Goal: Information Seeking & Learning: Learn about a topic

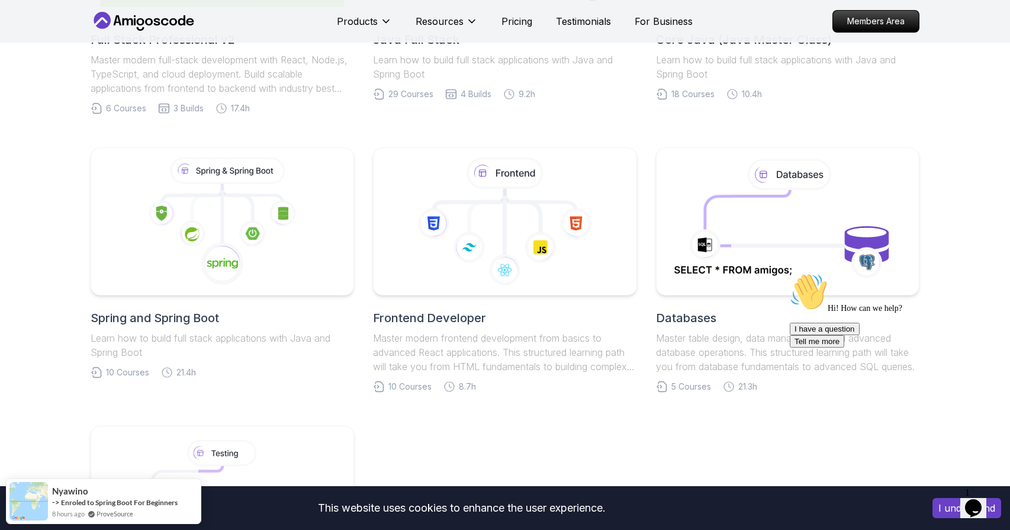
scroll to position [464, 0]
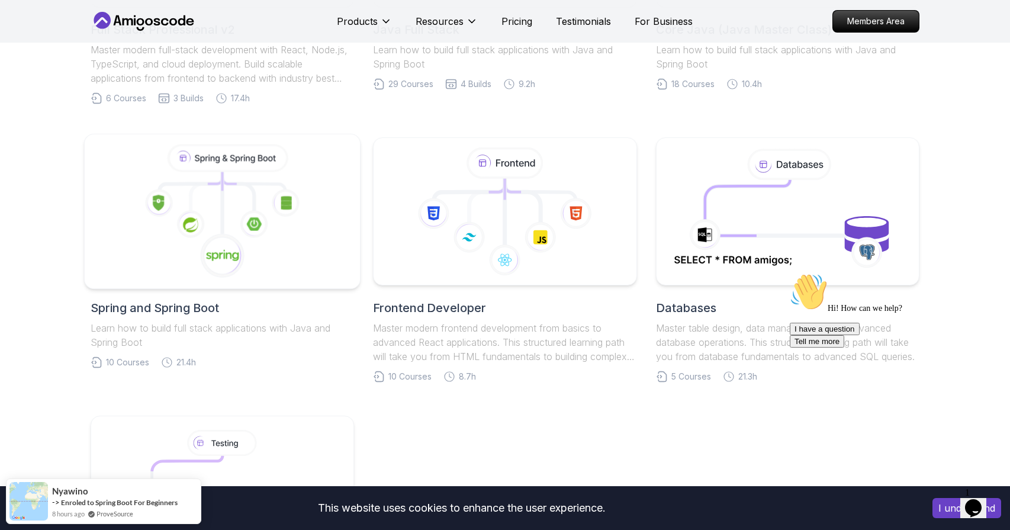
click at [140, 258] on icon at bounding box center [223, 212] width 256 height 134
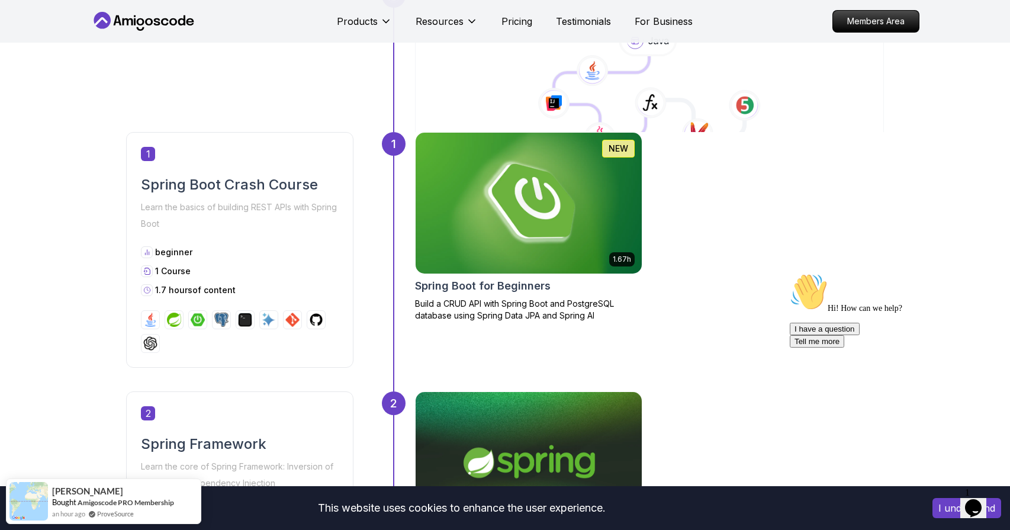
scroll to position [497, 0]
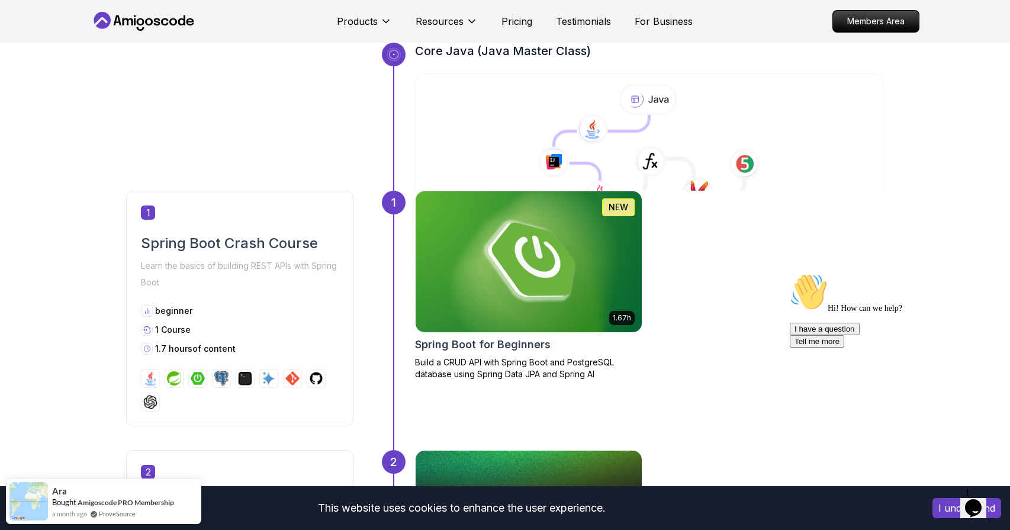
scroll to position [390, 0]
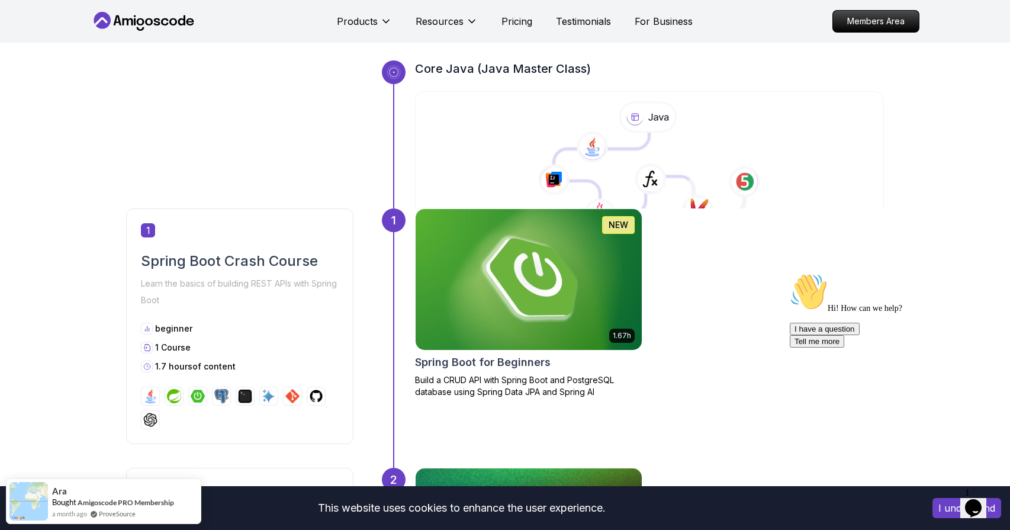
click at [531, 276] on img at bounding box center [529, 280] width 238 height 148
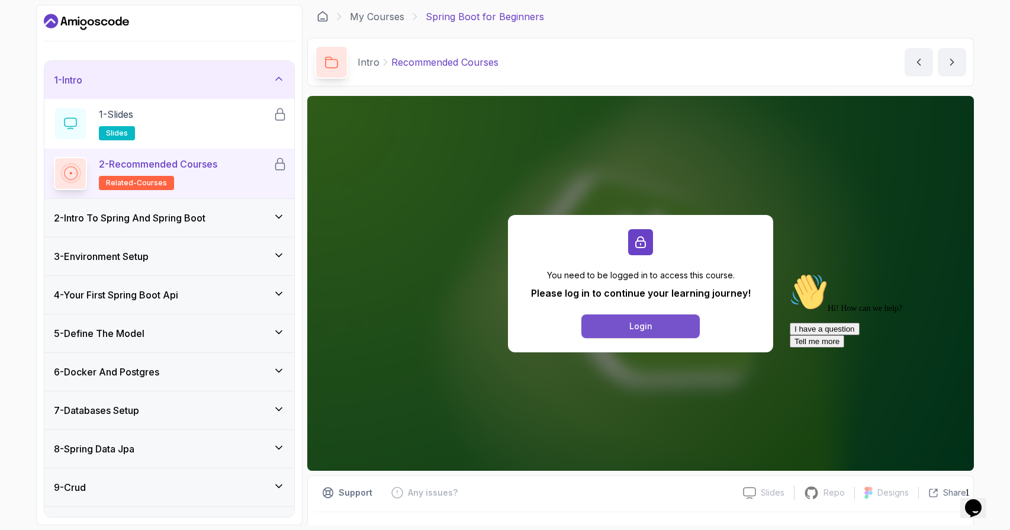
click at [597, 326] on button "Login" at bounding box center [641, 327] width 118 height 24
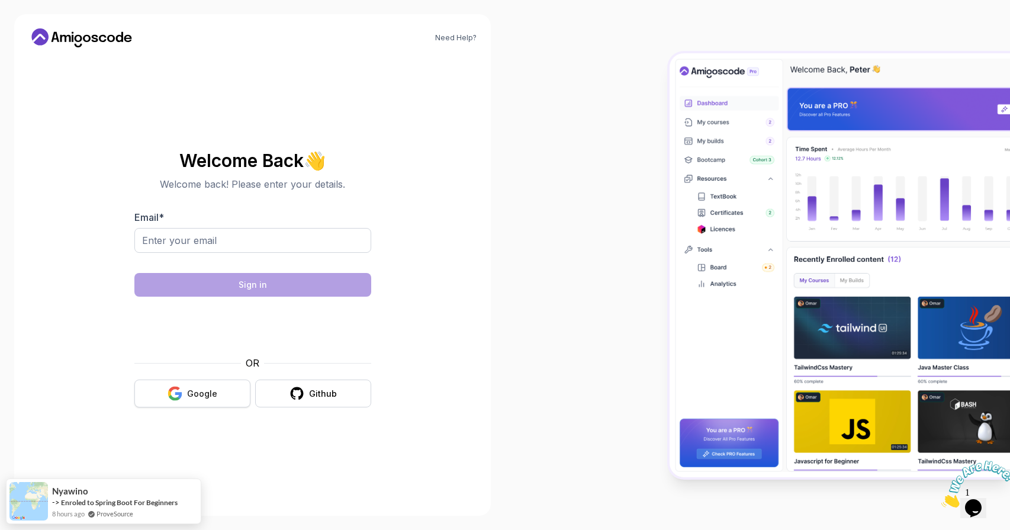
click at [187, 388] on button "Google" at bounding box center [192, 394] width 116 height 28
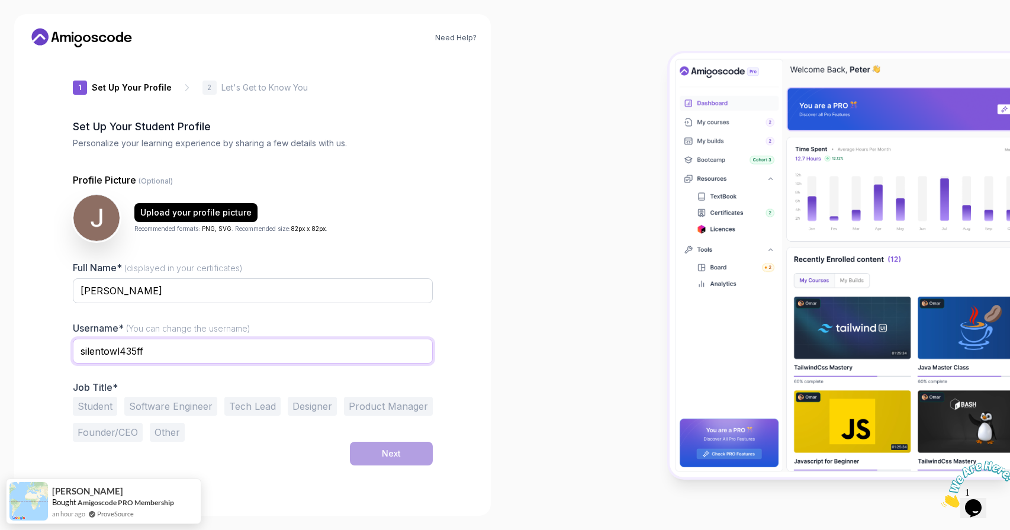
click at [248, 345] on input "silentowl435ff" at bounding box center [253, 351] width 360 height 25
type input "s"
type input "joshuab5000"
click at [47, 391] on div "Need Help? 1 Set Up Your Profile 1 Set Up Your Profile 2 Let's Get to Know You …" at bounding box center [252, 265] width 477 height 502
click at [88, 402] on button "Student" at bounding box center [95, 406] width 44 height 19
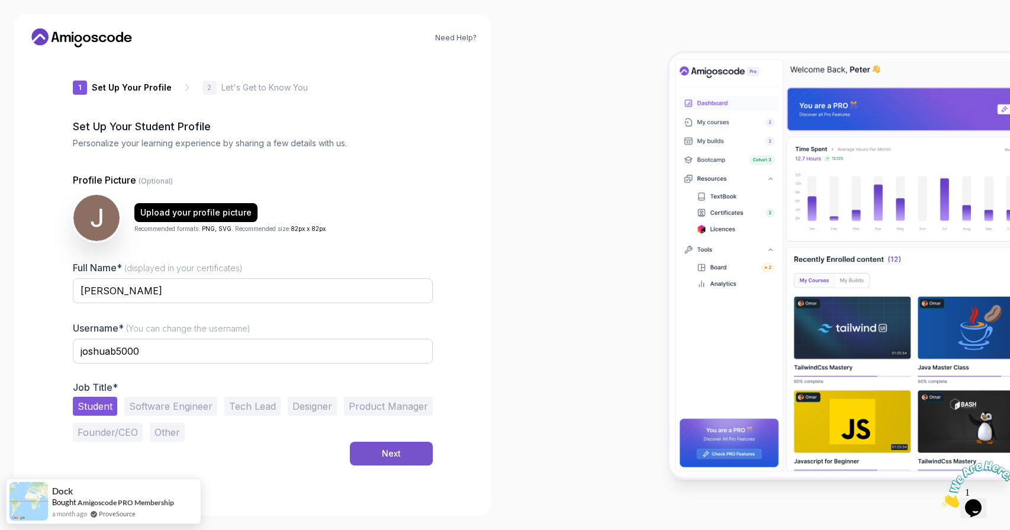
click at [364, 453] on button "Next" at bounding box center [391, 454] width 83 height 24
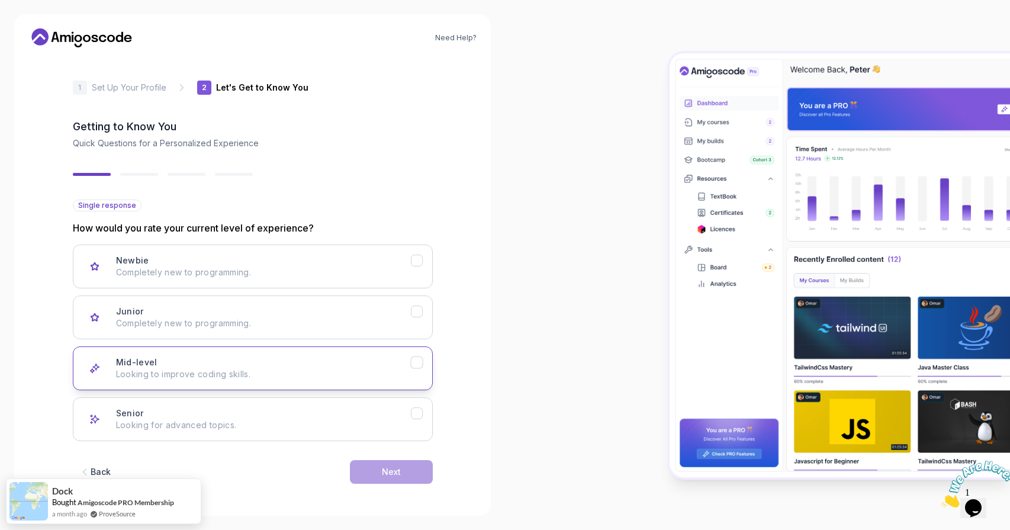
click at [258, 360] on div "Mid-level Looking to improve coding skills." at bounding box center [263, 369] width 295 height 24
click at [376, 464] on button "Next" at bounding box center [391, 472] width 83 height 24
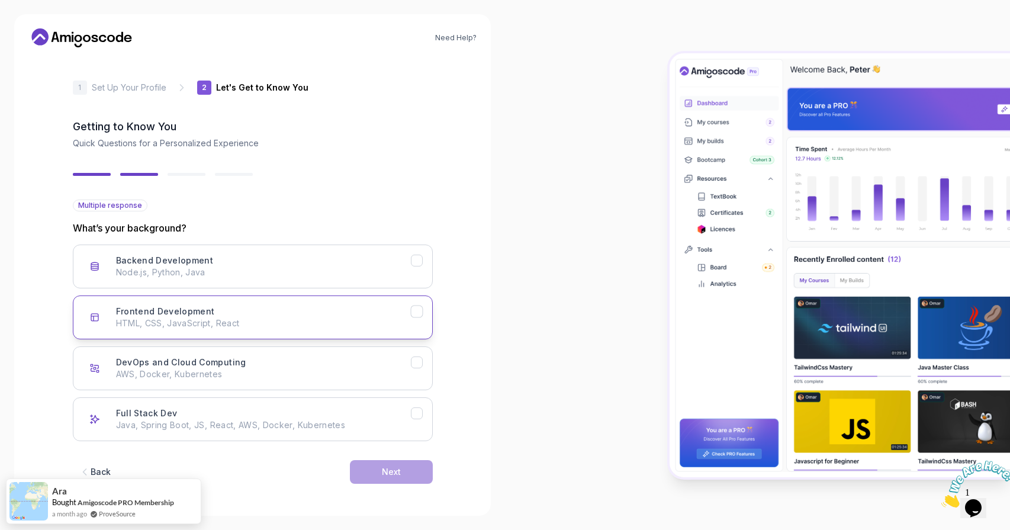
click at [285, 313] on div "Frontend Development HTML, CSS, JavaScript, React" at bounding box center [263, 318] width 295 height 24
click at [374, 477] on button "Next" at bounding box center [391, 472] width 83 height 24
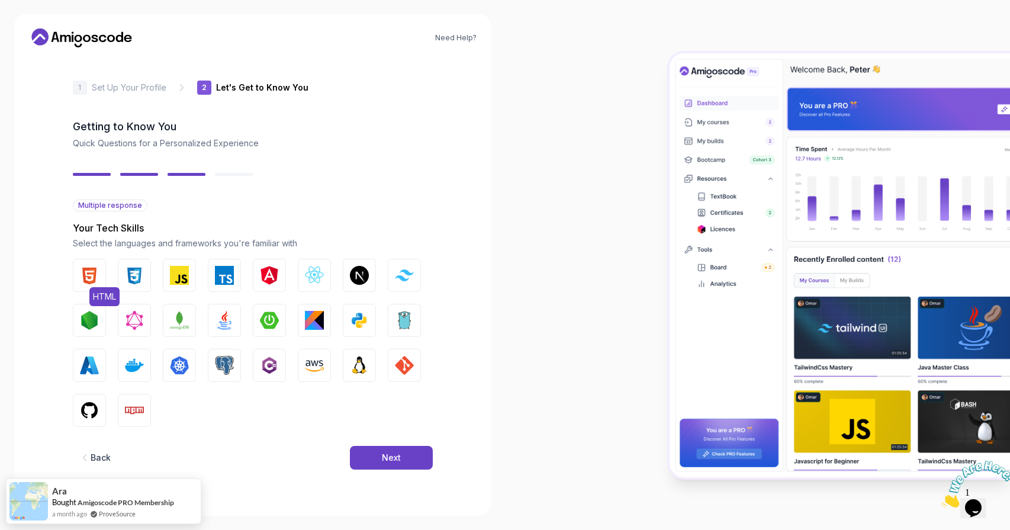
click at [79, 277] on button "HTML" at bounding box center [89, 275] width 33 height 33
click at [122, 281] on button "CSS" at bounding box center [134, 275] width 33 height 33
click at [179, 279] on img "button" at bounding box center [179, 275] width 19 height 19
click at [236, 321] on button "Java" at bounding box center [224, 320] width 33 height 33
click at [365, 320] on img "button" at bounding box center [359, 320] width 19 height 19
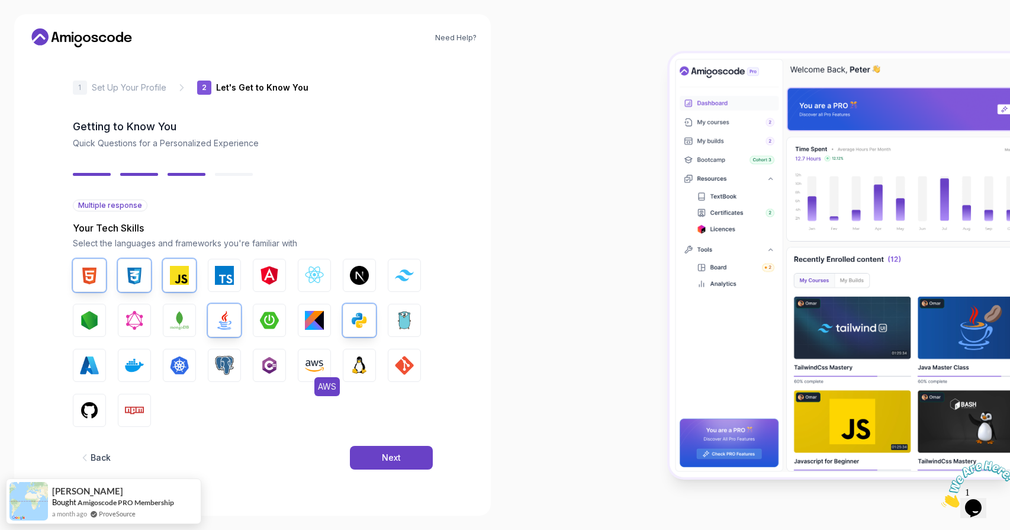
click at [315, 368] on img "button" at bounding box center [314, 365] width 19 height 19
click at [90, 418] on img "button" at bounding box center [89, 410] width 19 height 19
click at [402, 373] on img "button" at bounding box center [404, 365] width 19 height 19
click at [378, 454] on button "Next" at bounding box center [391, 458] width 83 height 24
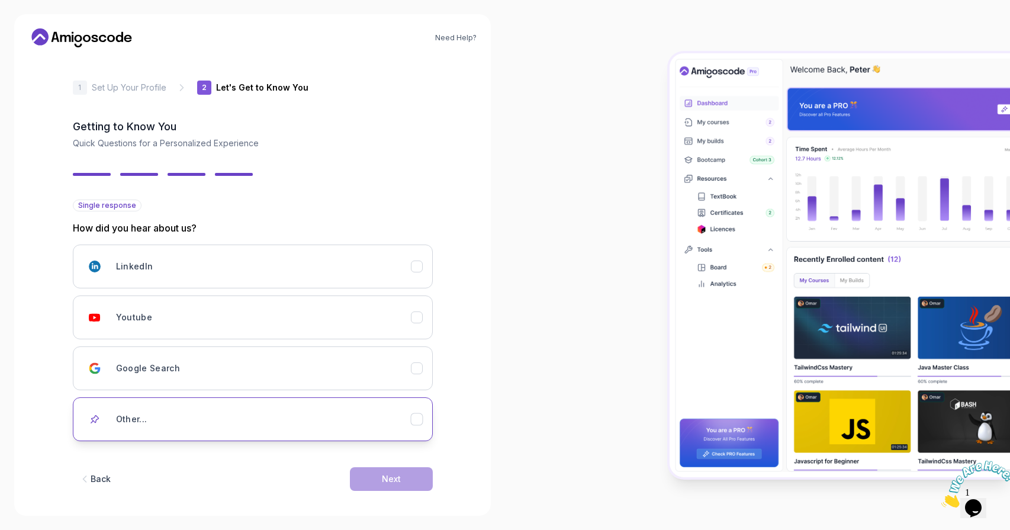
click at [293, 416] on div "Other..." at bounding box center [263, 419] width 295 height 24
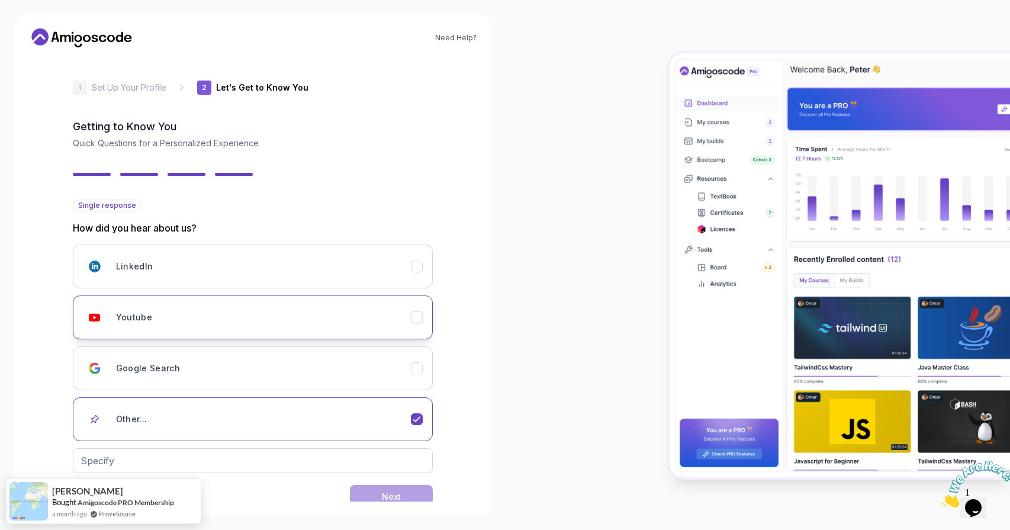
click at [286, 334] on button "Youtube" at bounding box center [253, 318] width 360 height 44
click at [378, 475] on button "Next" at bounding box center [391, 479] width 83 height 24
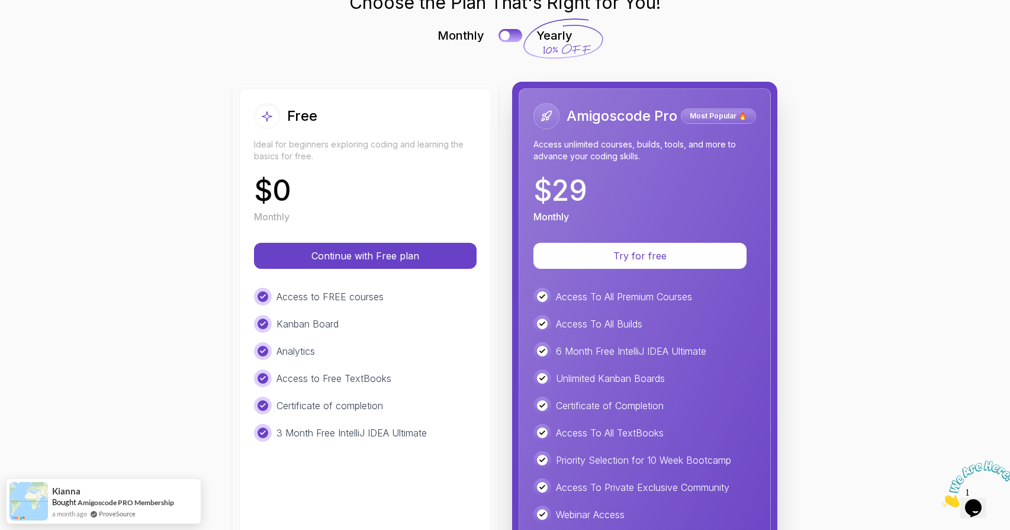
scroll to position [61, 0]
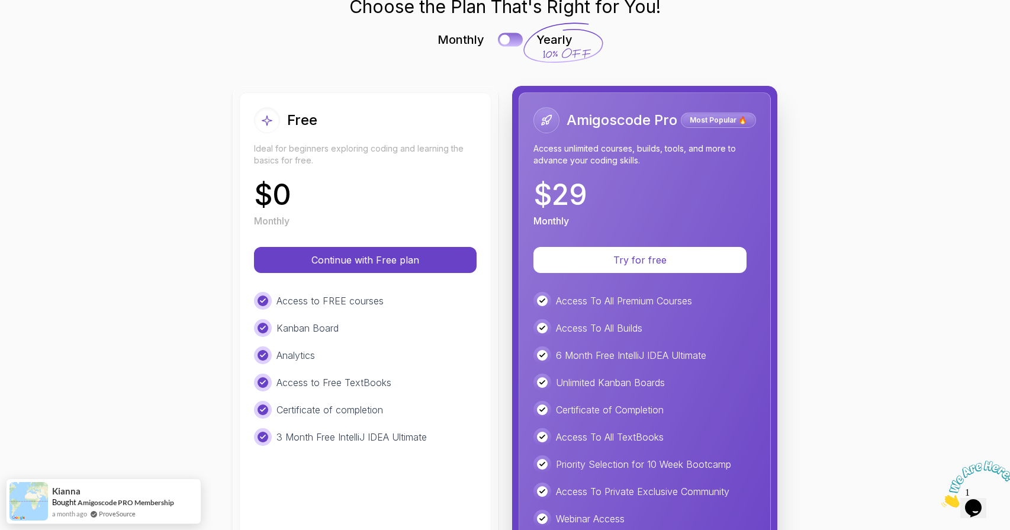
click at [511, 44] on button at bounding box center [510, 40] width 25 height 14
click at [510, 43] on button at bounding box center [510, 40] width 25 height 14
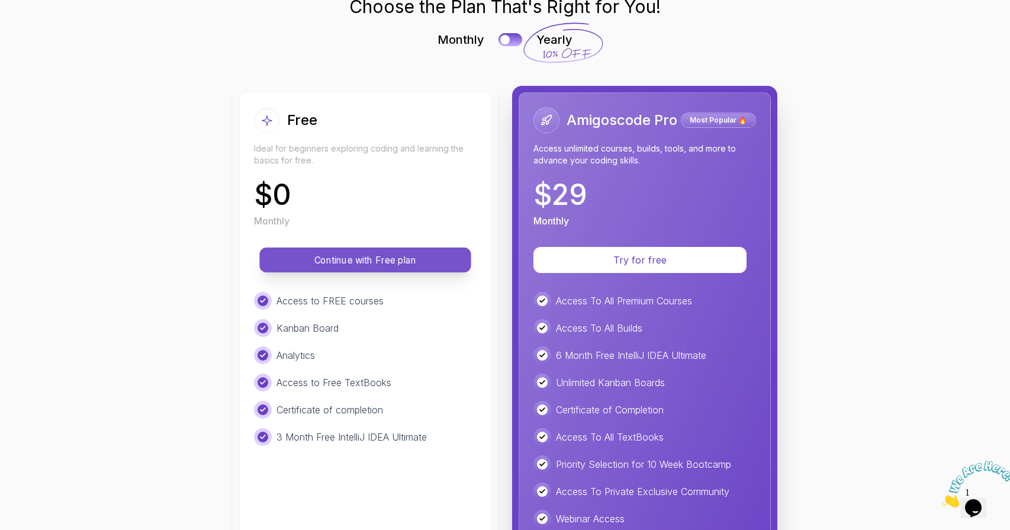
click at [397, 264] on p "Continue with Free plan" at bounding box center [365, 260] width 185 height 14
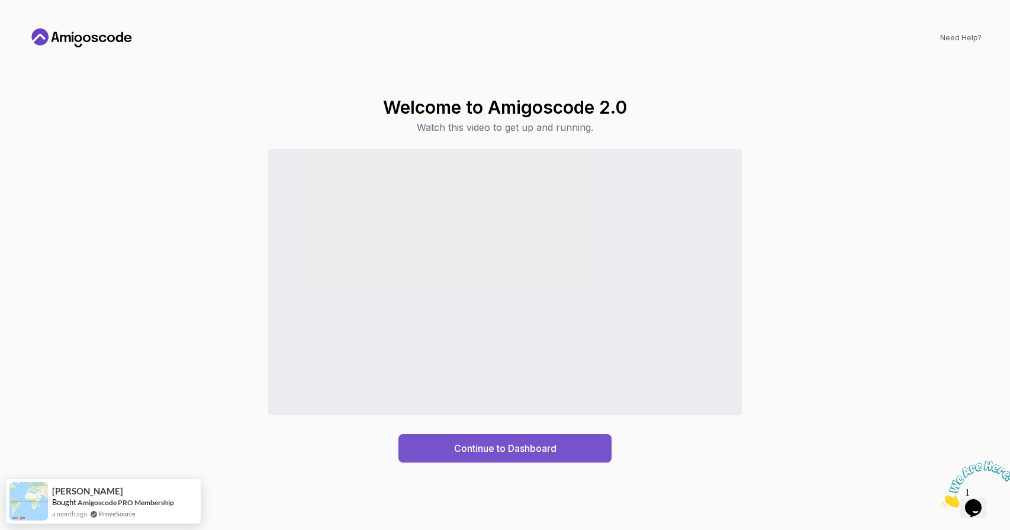
click at [476, 447] on div "Continue to Dashboard" at bounding box center [505, 448] width 102 height 14
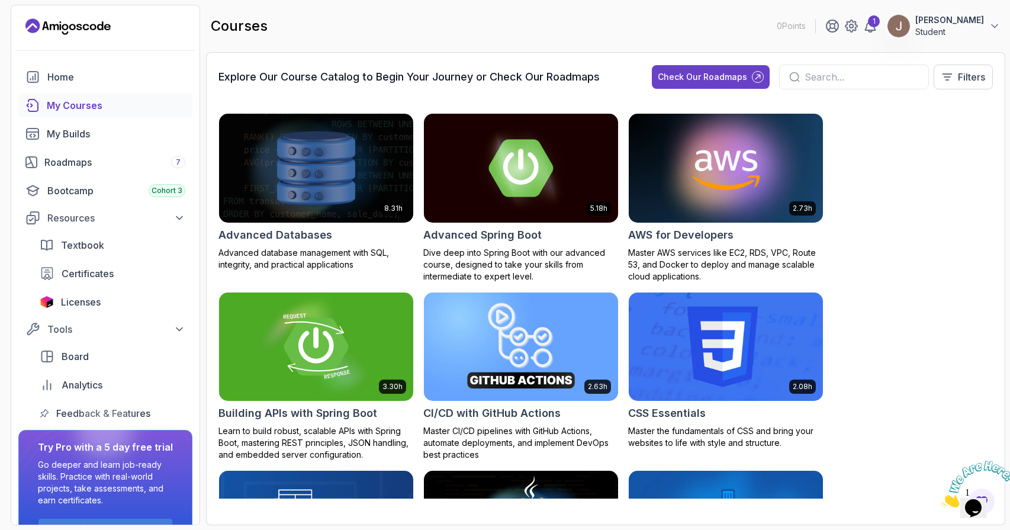
click at [818, 82] on input "text" at bounding box center [862, 77] width 114 height 14
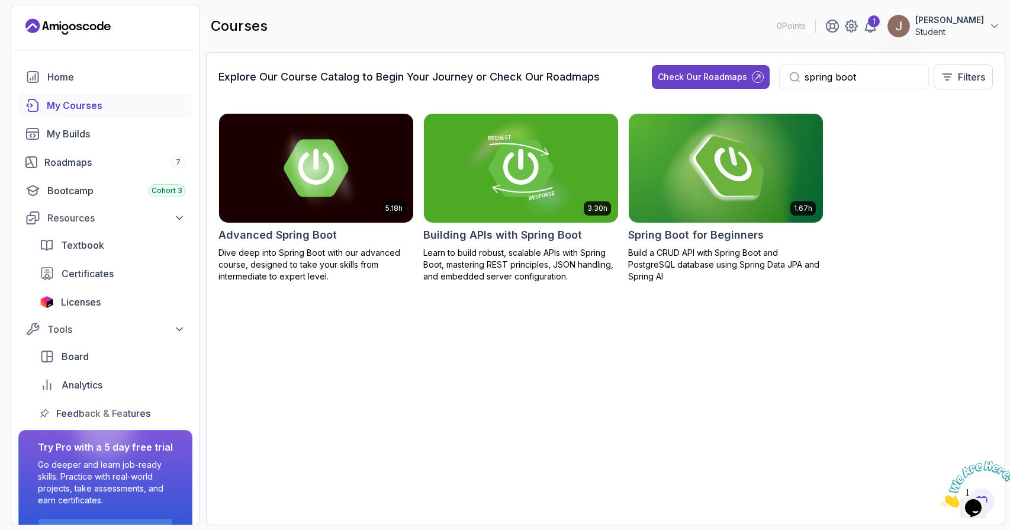
type input "spring boot"
click at [715, 167] on img at bounding box center [726, 168] width 204 height 114
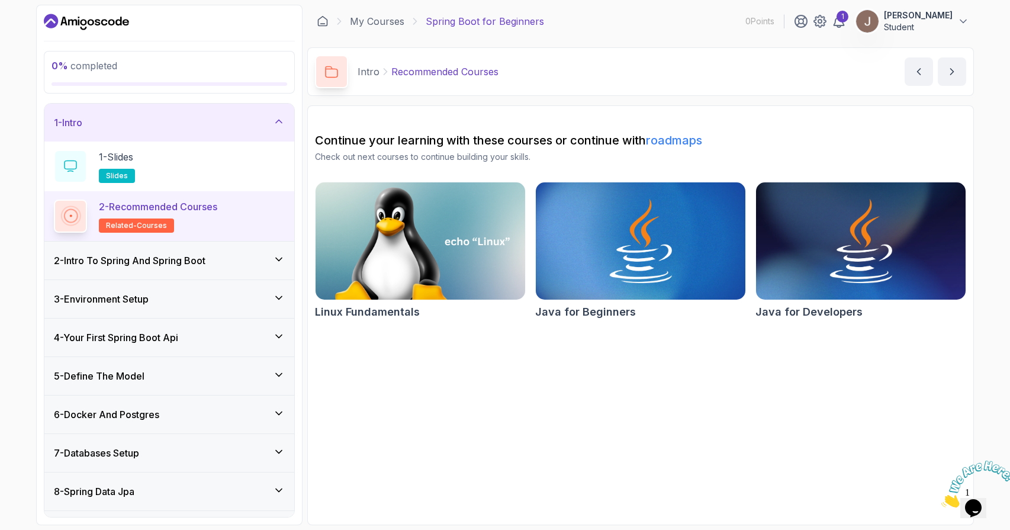
click at [188, 259] on h3 "2 - Intro To Spring And Spring Boot" at bounding box center [130, 260] width 152 height 14
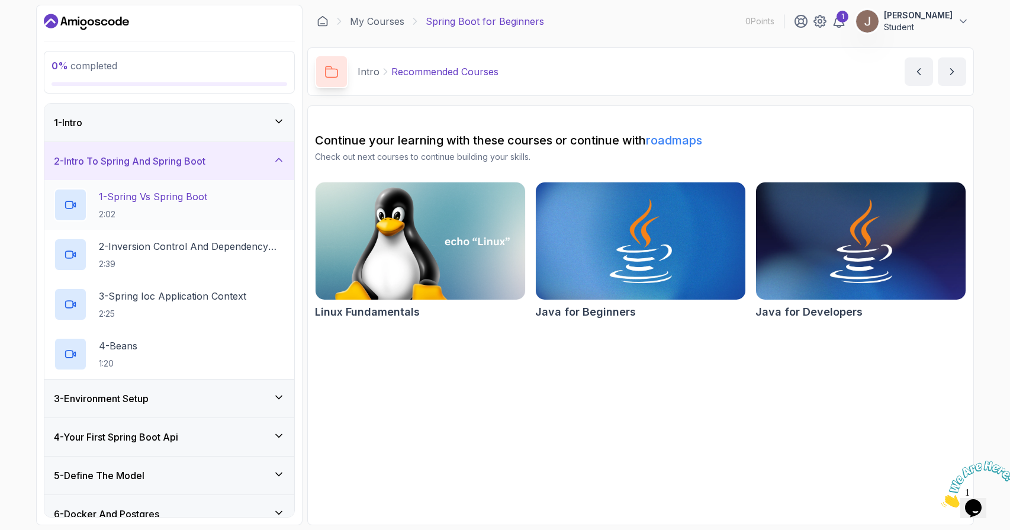
click at [162, 201] on p "1 - Spring Vs Spring Boot" at bounding box center [153, 197] width 108 height 14
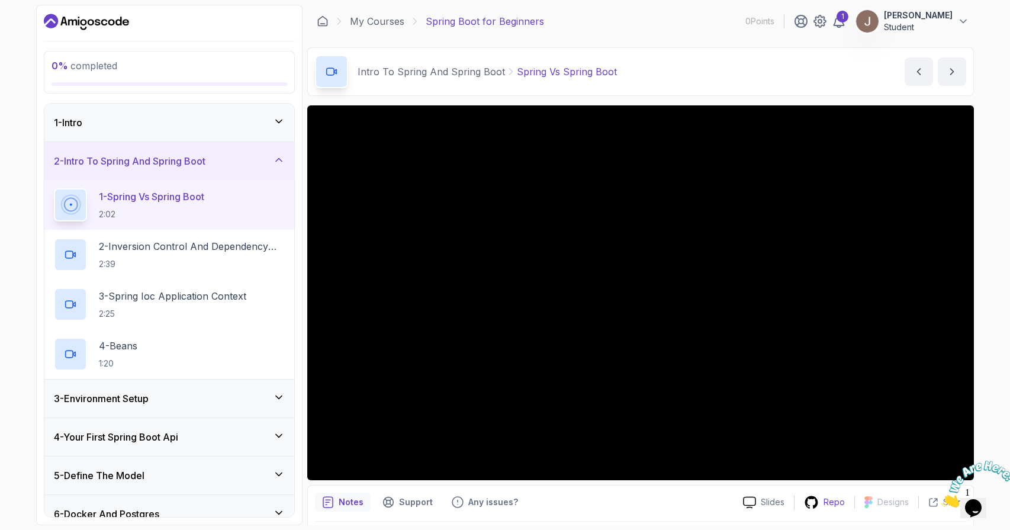
click at [823, 506] on div "Repo" at bounding box center [825, 502] width 60 height 15
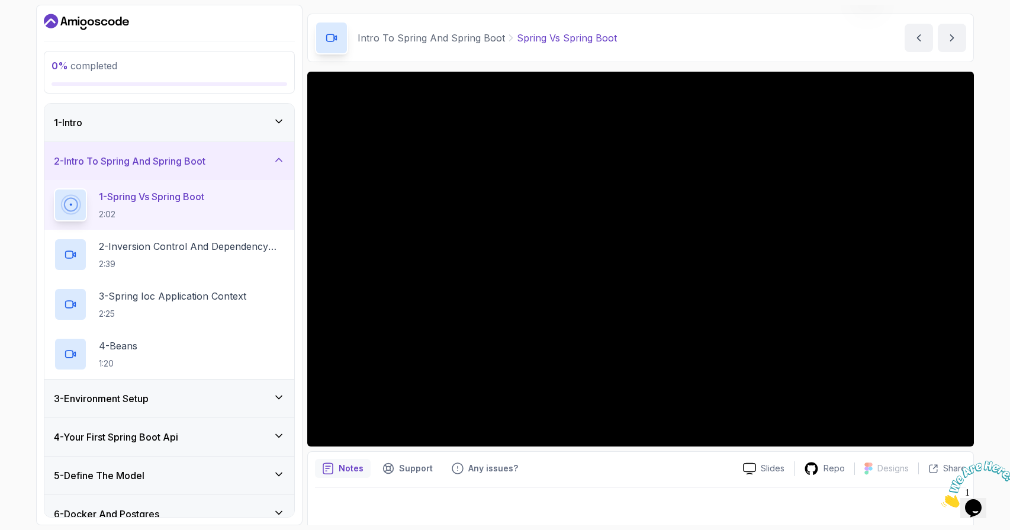
scroll to position [37, 0]
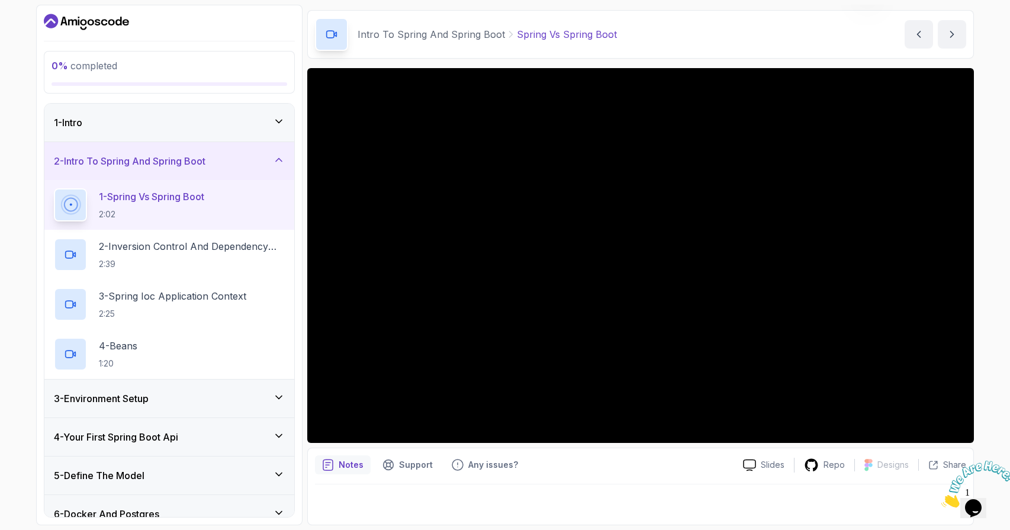
click at [285, 431] on div "4 - Your First Spring Boot Api" at bounding box center [169, 437] width 250 height 38
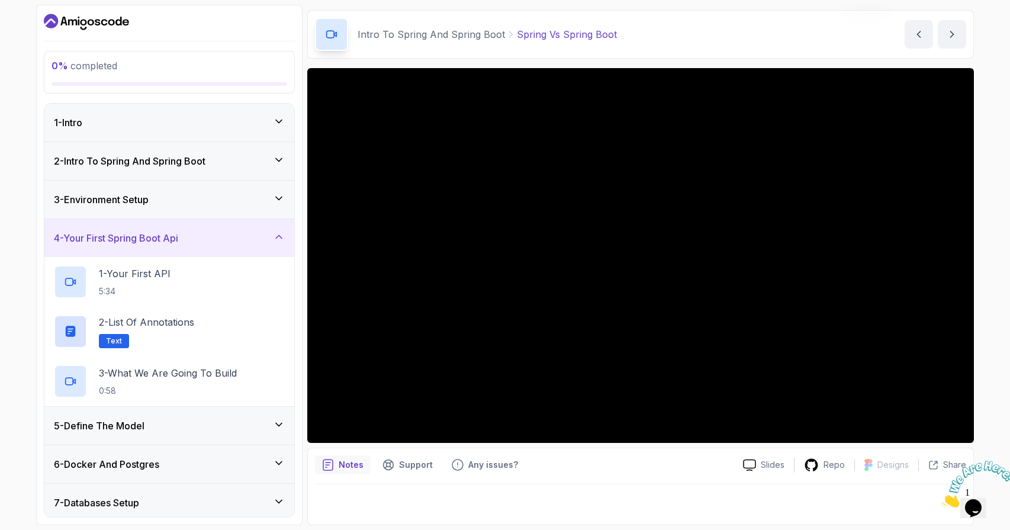
click at [213, 426] on div "5 - Define The Model" at bounding box center [169, 426] width 231 height 14
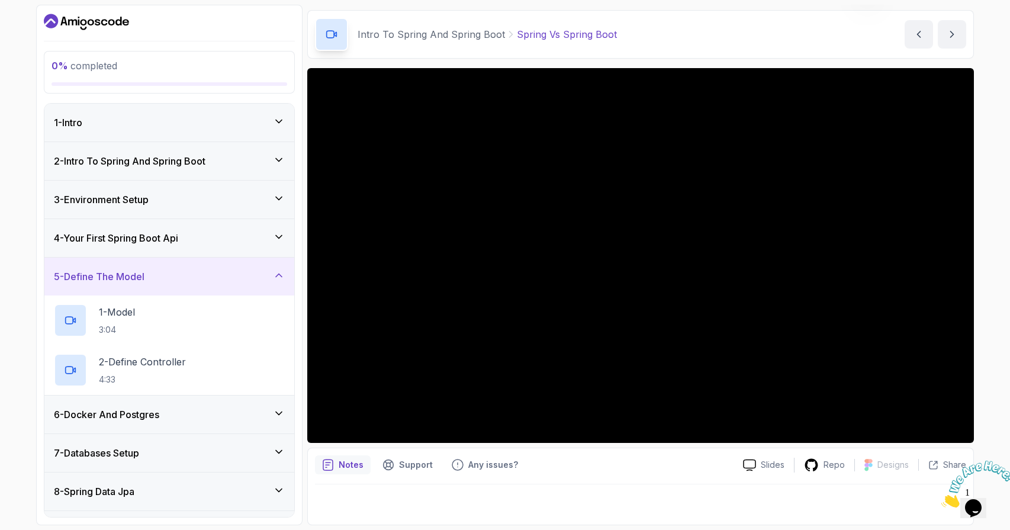
click at [169, 281] on div "5 - Define The Model" at bounding box center [169, 276] width 231 height 14
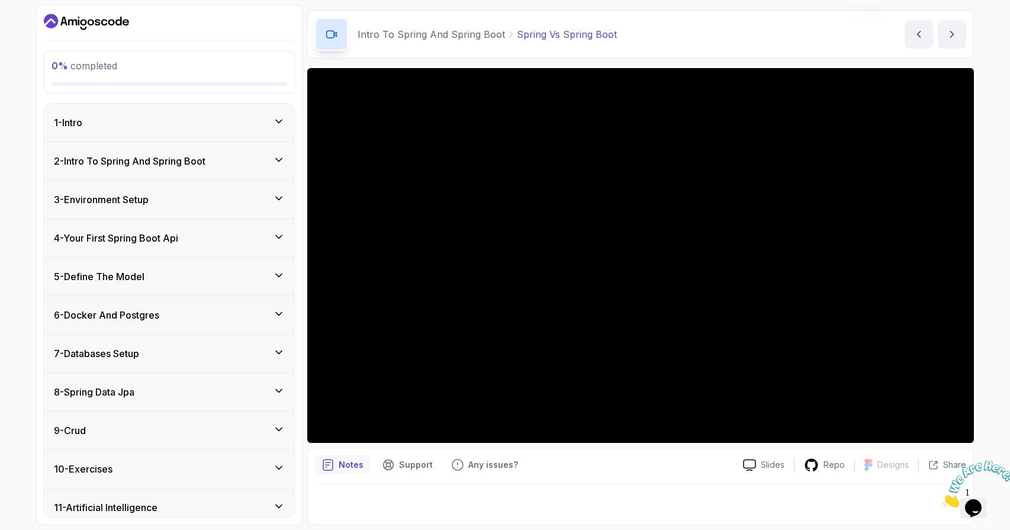
click at [181, 122] on div "1 - Intro" at bounding box center [169, 122] width 231 height 14
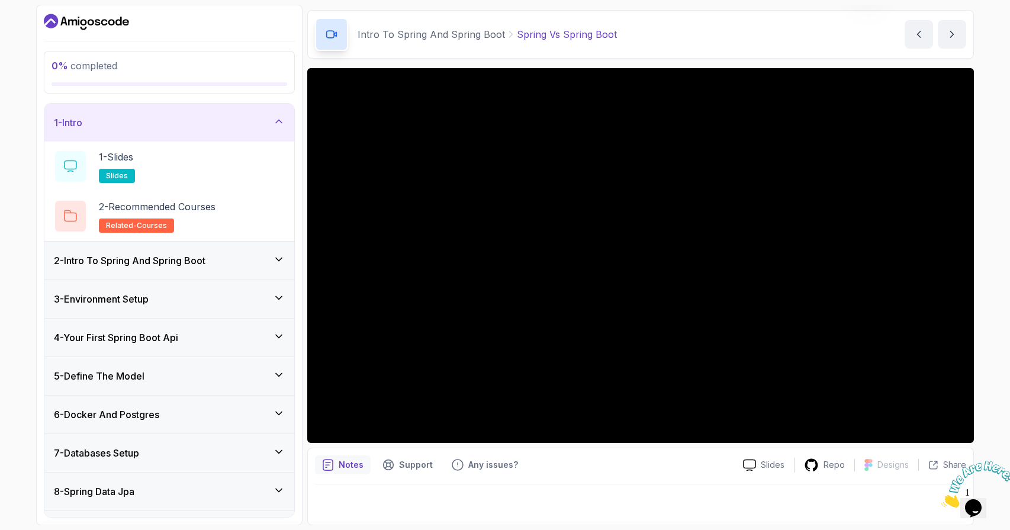
click at [174, 115] on div "1 - Intro" at bounding box center [169, 122] width 231 height 14
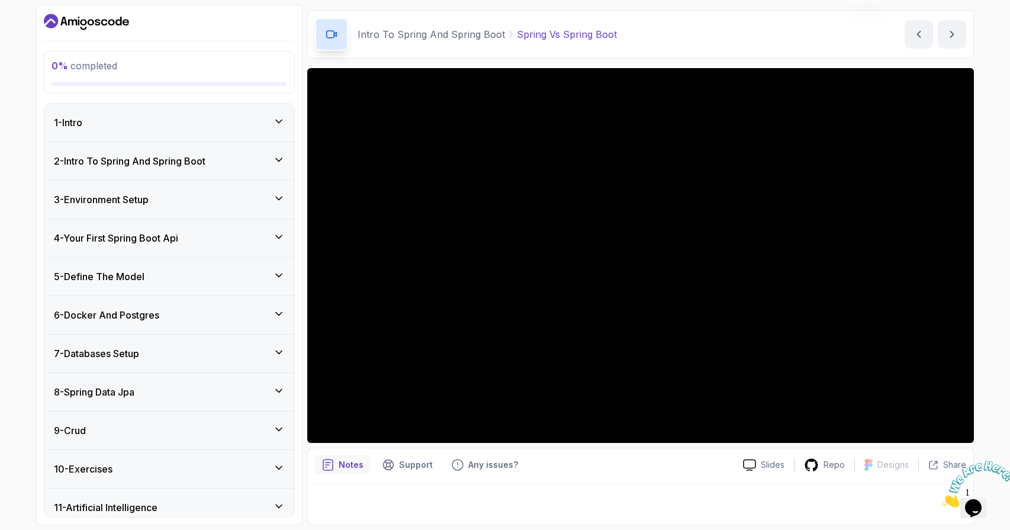
click at [175, 154] on h3 "2 - Intro To Spring And Spring Boot" at bounding box center [130, 161] width 152 height 14
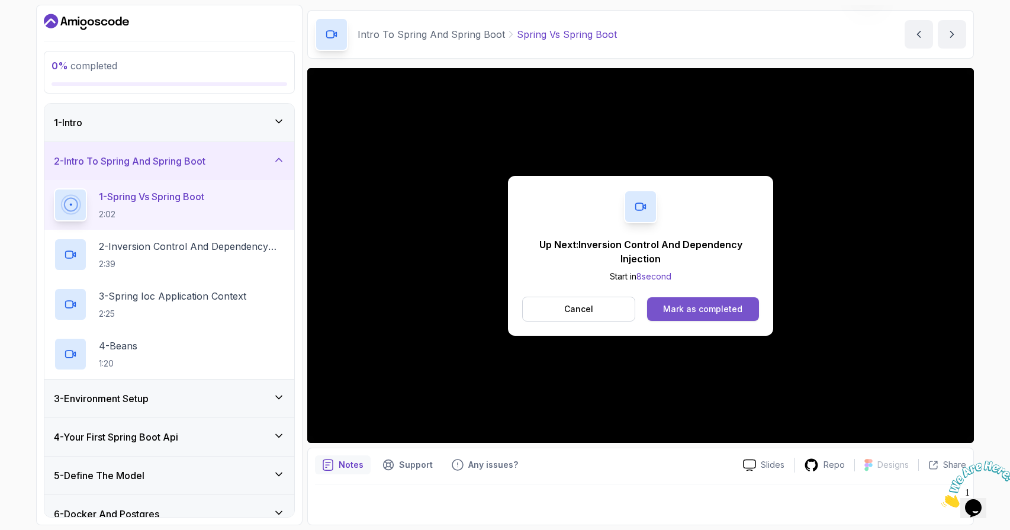
click at [674, 299] on button "Mark as completed" at bounding box center [703, 309] width 112 height 24
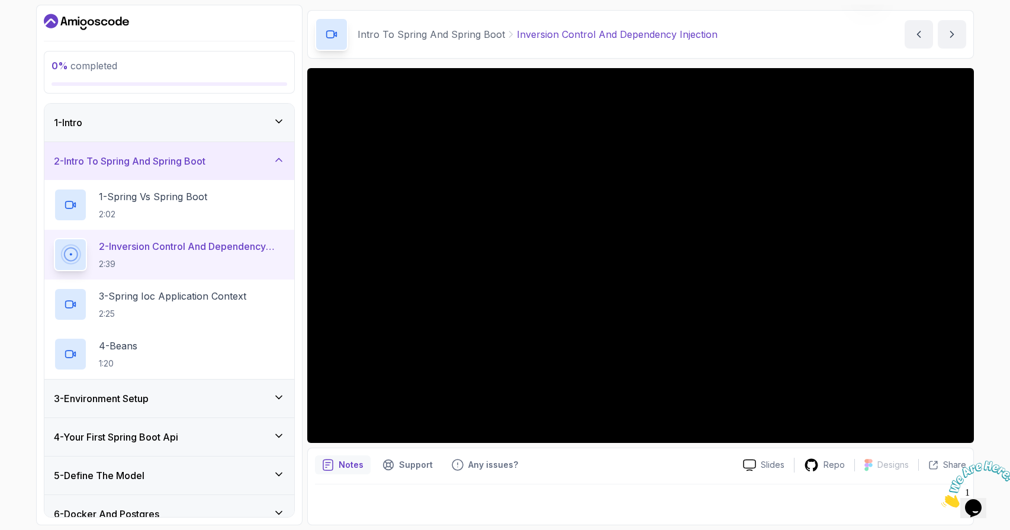
click at [355, 472] on div "Notes" at bounding box center [343, 464] width 56 height 19
click at [354, 471] on div "Notes" at bounding box center [343, 464] width 56 height 19
click at [353, 463] on p "Notes" at bounding box center [351, 465] width 25 height 12
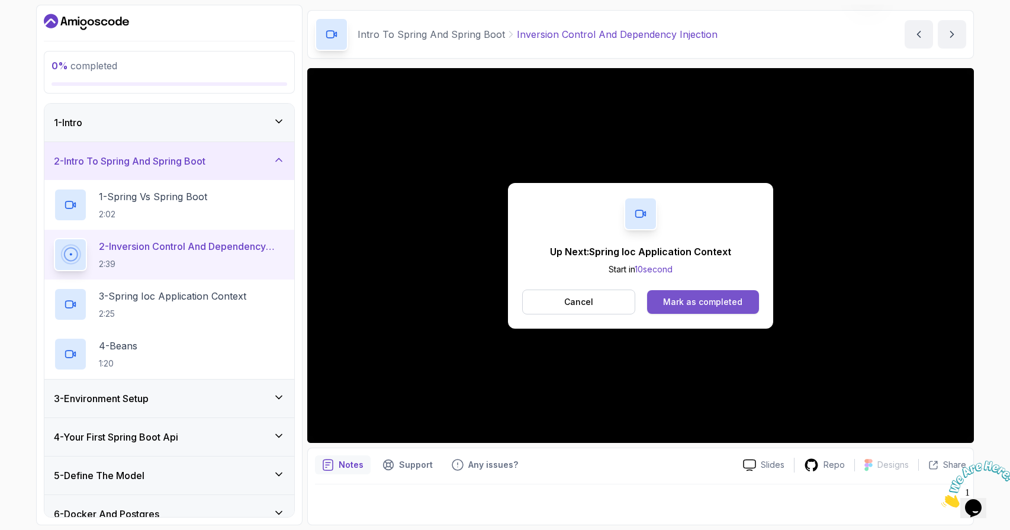
click at [687, 296] on div "Mark as completed" at bounding box center [702, 302] width 79 height 12
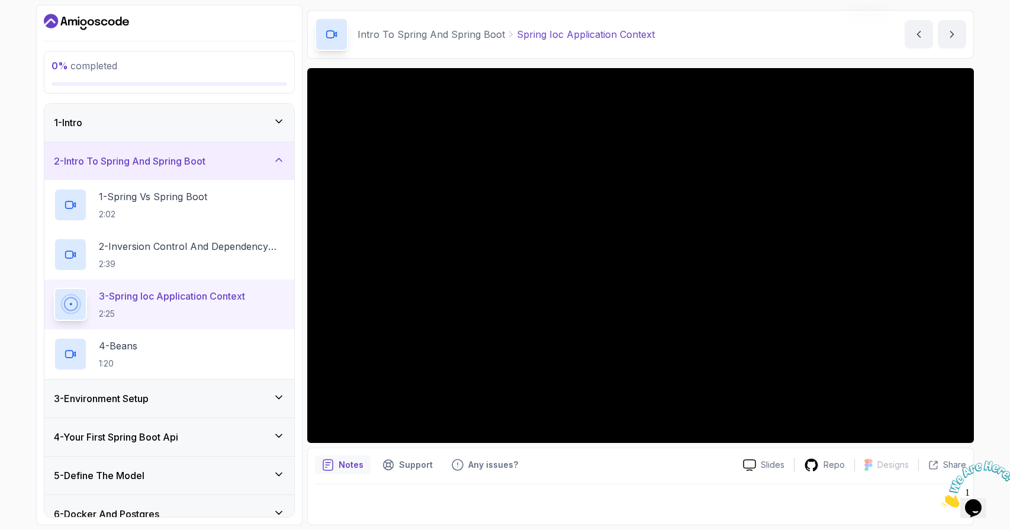
click at [232, 405] on div "3 - Environment Setup" at bounding box center [169, 399] width 231 height 14
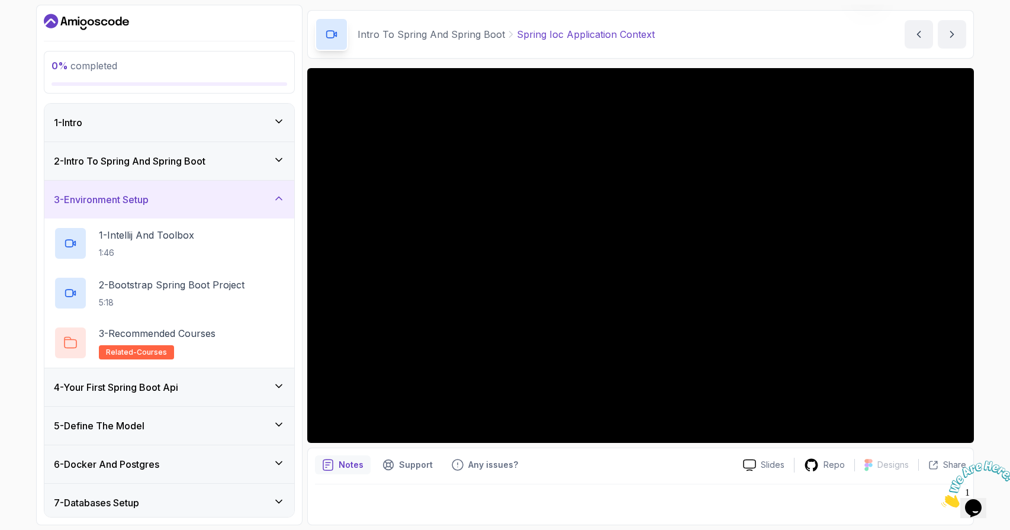
click at [237, 154] on div "2 - Intro To Spring And Spring Boot" at bounding box center [169, 161] width 231 height 14
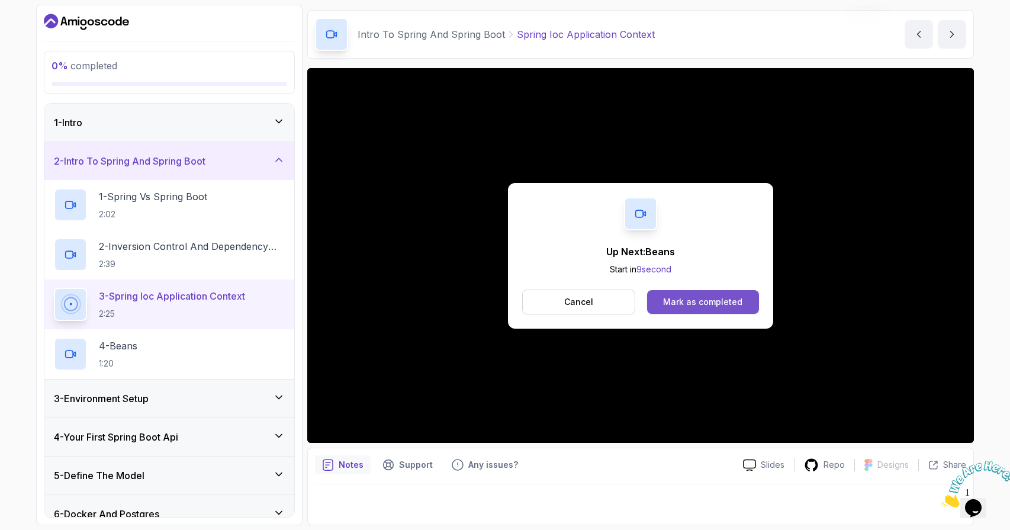
click at [691, 309] on button "Mark as completed" at bounding box center [703, 302] width 112 height 24
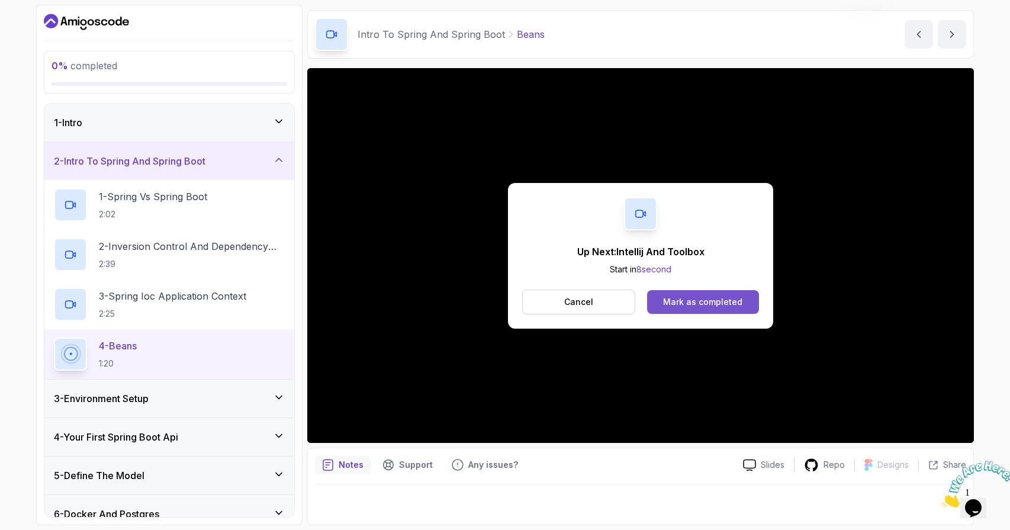
click at [669, 297] on div "Mark as completed" at bounding box center [702, 302] width 79 height 12
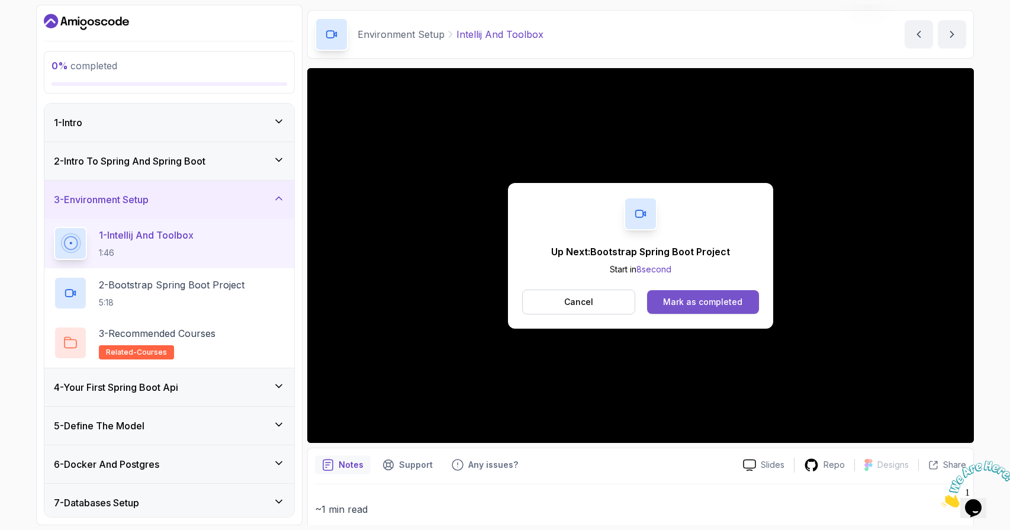
click at [688, 303] on div "Mark as completed" at bounding box center [702, 302] width 79 height 12
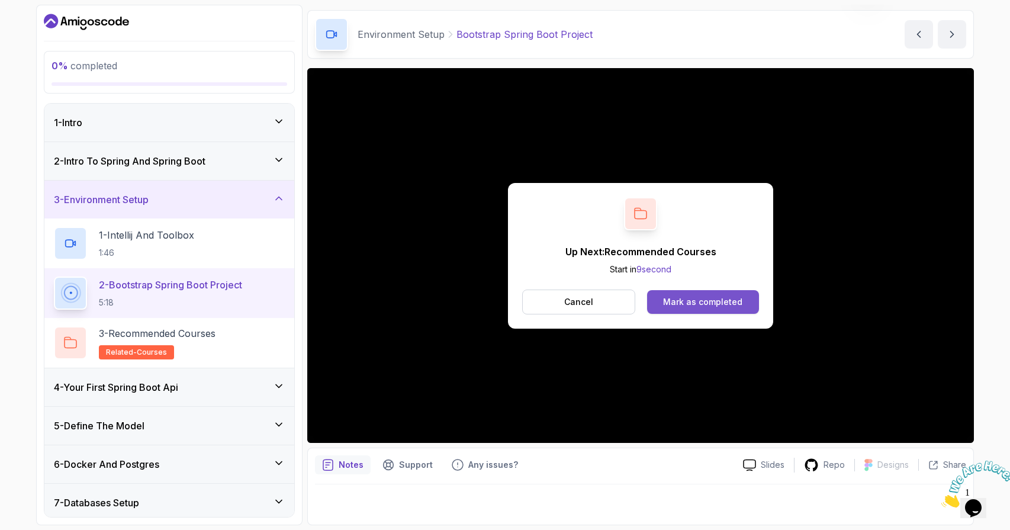
click at [684, 309] on button "Mark as completed" at bounding box center [703, 302] width 112 height 24
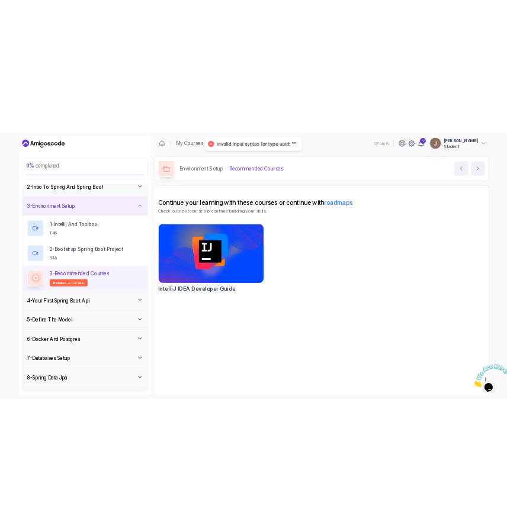
scroll to position [54, 0]
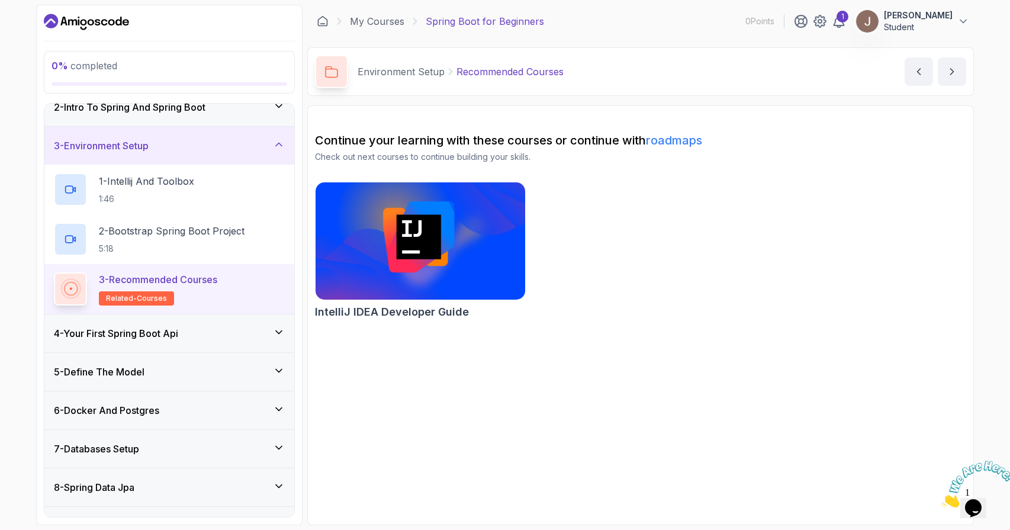
click at [224, 338] on div "4 - Your First Spring Boot Api" at bounding box center [169, 333] width 231 height 14
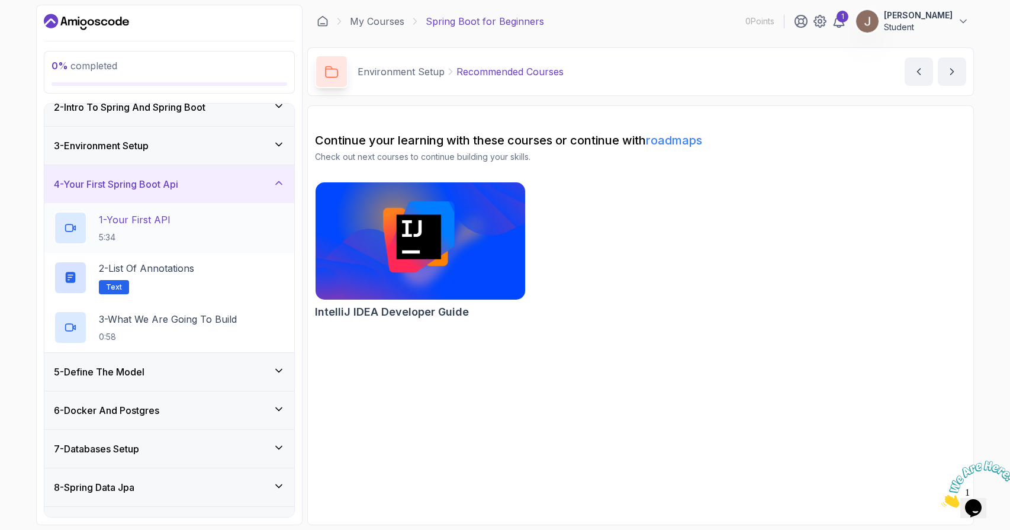
click at [154, 226] on p "1 - Your First API" at bounding box center [135, 220] width 72 height 14
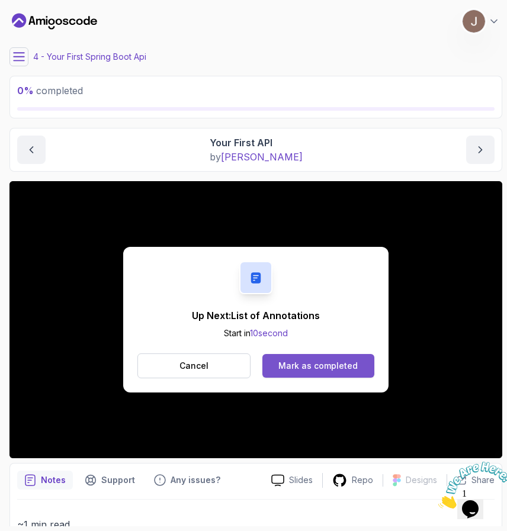
click at [317, 367] on div "Mark as completed" at bounding box center [317, 366] width 79 height 12
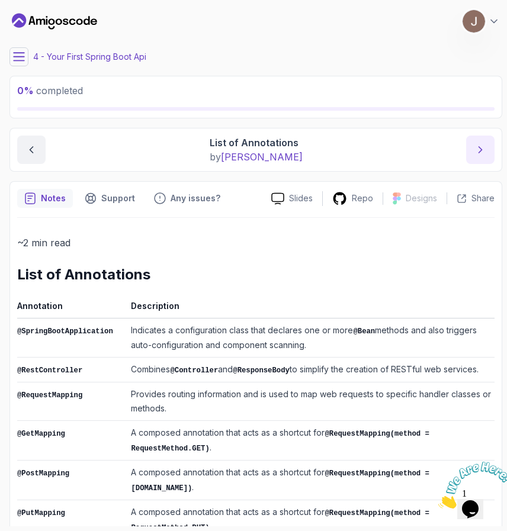
click at [490, 150] on button "next content" at bounding box center [480, 150] width 28 height 28
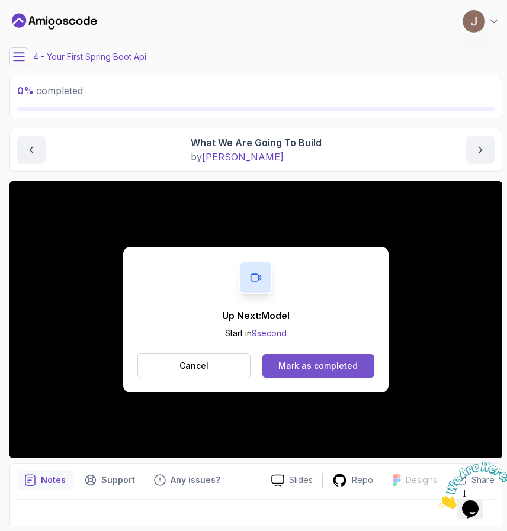
click at [313, 357] on button "Mark as completed" at bounding box center [318, 366] width 112 height 24
